Goal: Information Seeking & Learning: Learn about a topic

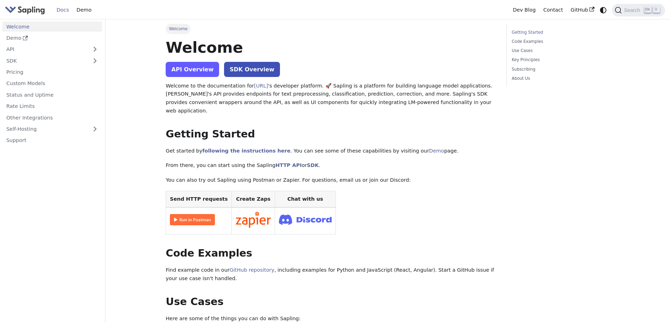
click at [197, 70] on link "API Overview" at bounding box center [192, 69] width 53 height 15
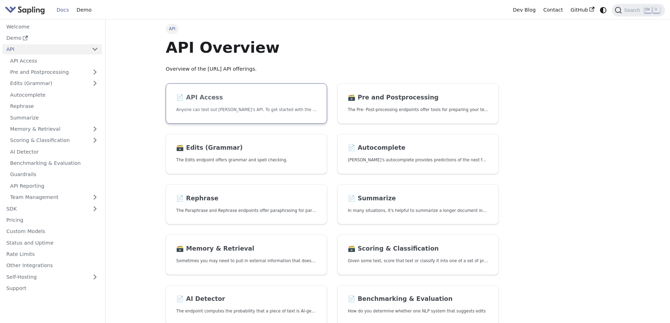
click at [241, 102] on link "📄️ API Access Anyone can test out [PERSON_NAME]'s API. To get started with the …" at bounding box center [247, 103] width 162 height 40
